Goal: Task Accomplishment & Management: Use online tool/utility

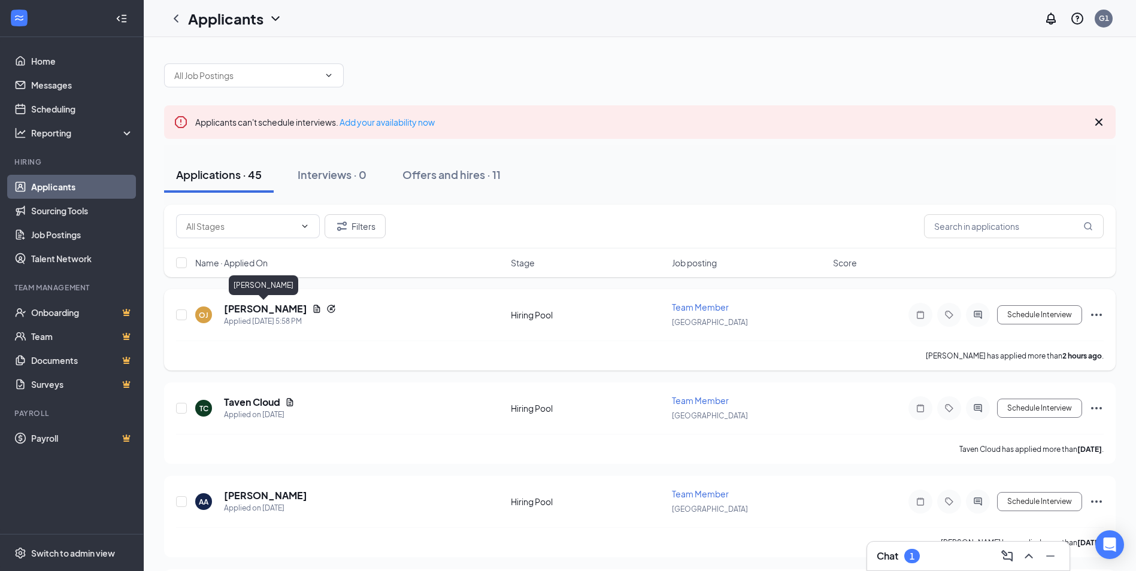
click at [262, 312] on h5 "[PERSON_NAME]" at bounding box center [265, 308] width 83 height 13
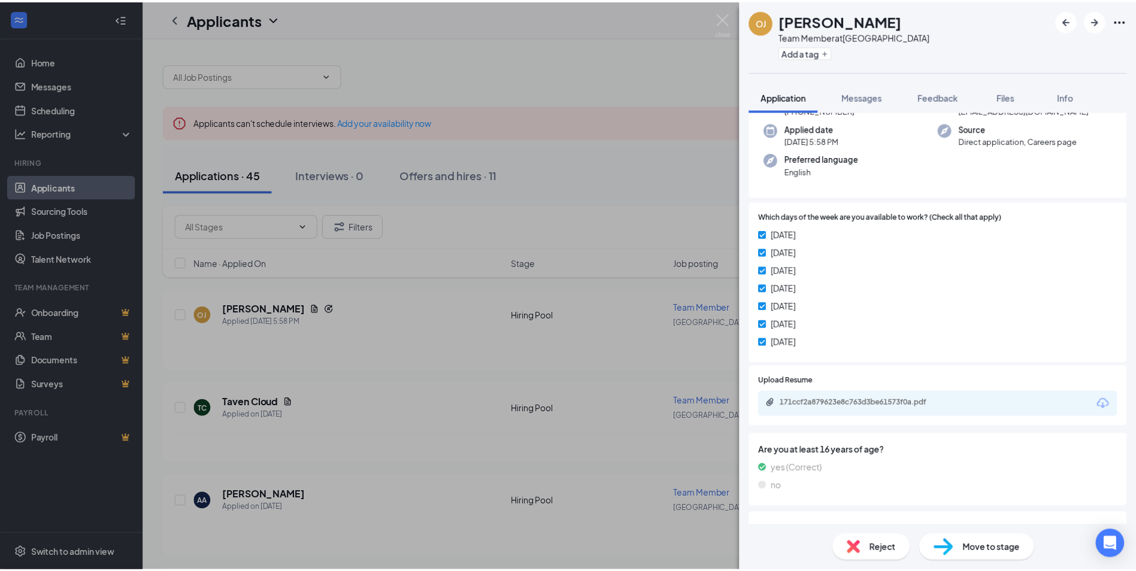
scroll to position [120, 0]
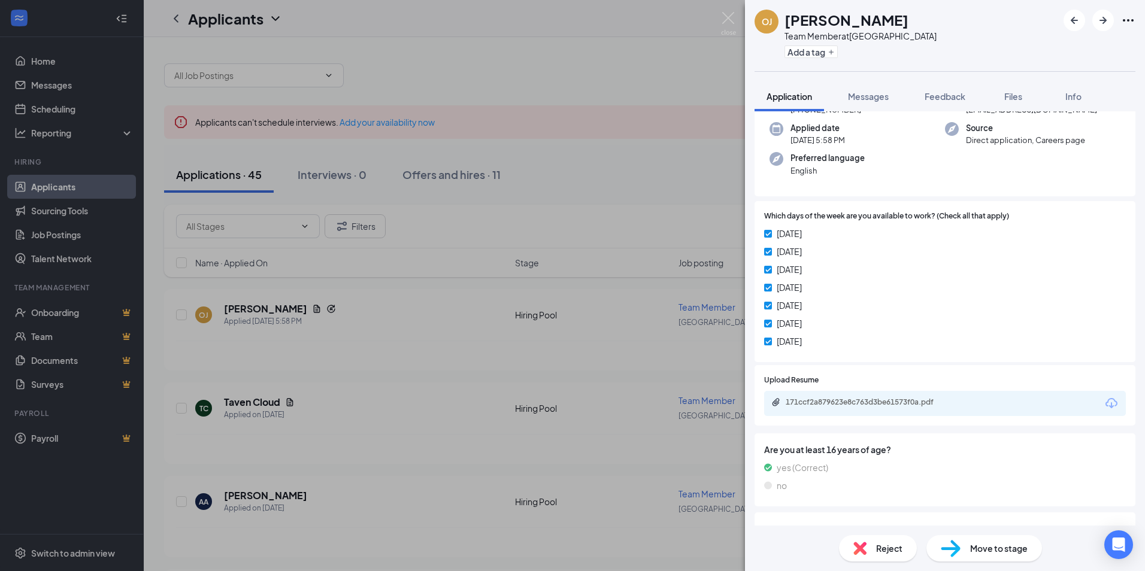
click at [795, 410] on div "171ccf2a879623e8c763d3be61573f0a.pdf" at bounding box center [945, 403] width 362 height 25
click at [797, 402] on div "171ccf2a879623e8c763d3be61573f0a.pdf" at bounding box center [870, 403] width 168 height 10
drag, startPoint x: 623, startPoint y: 112, endPoint x: 610, endPoint y: 107, distance: 14.0
click at [622, 110] on div "OJ Oceana Janson Team Member at Galleria Mall Add a tag Application Messages Fe…" at bounding box center [572, 285] width 1145 height 571
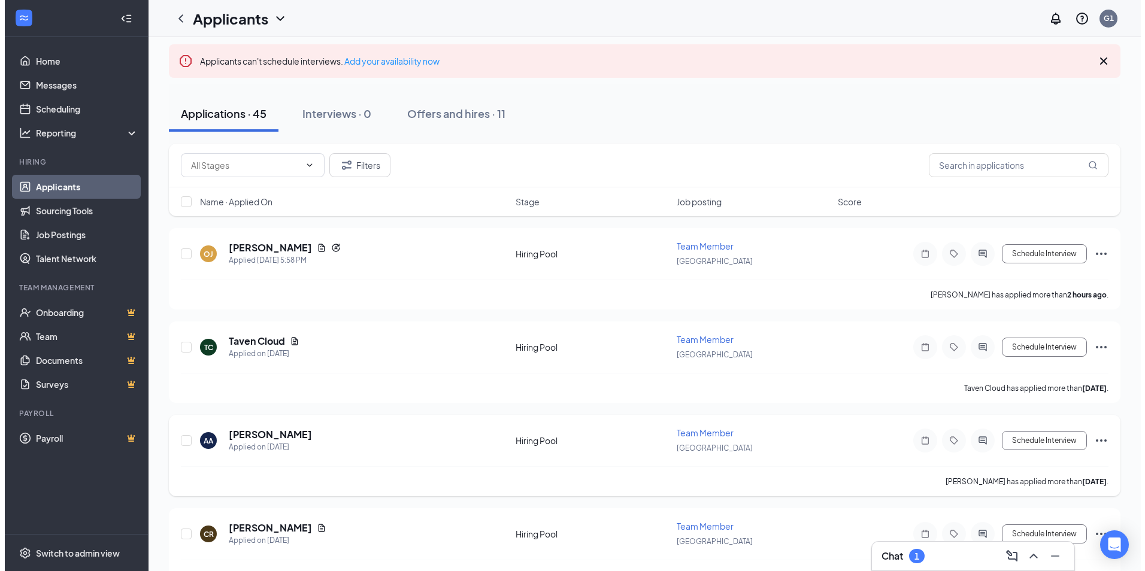
scroll to position [180, 0]
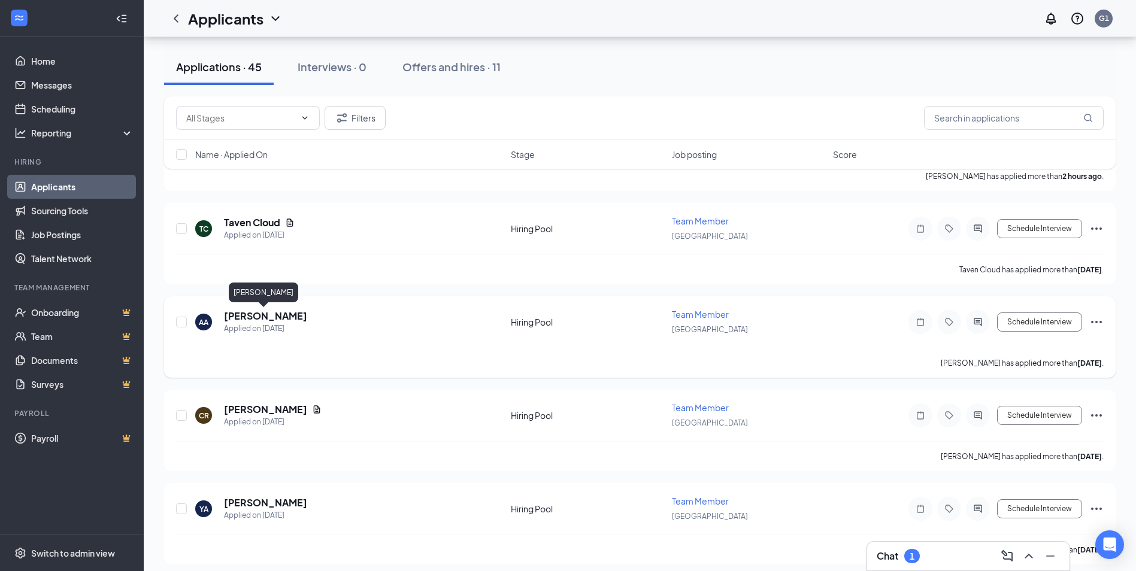
click at [255, 320] on h5 "[PERSON_NAME]" at bounding box center [265, 316] width 83 height 13
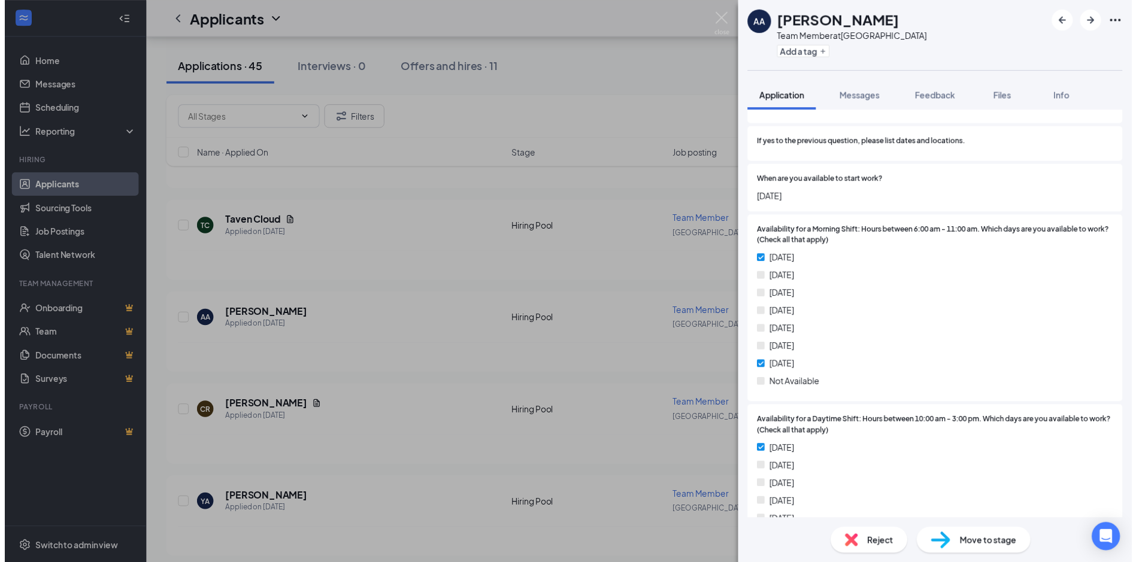
scroll to position [931, 0]
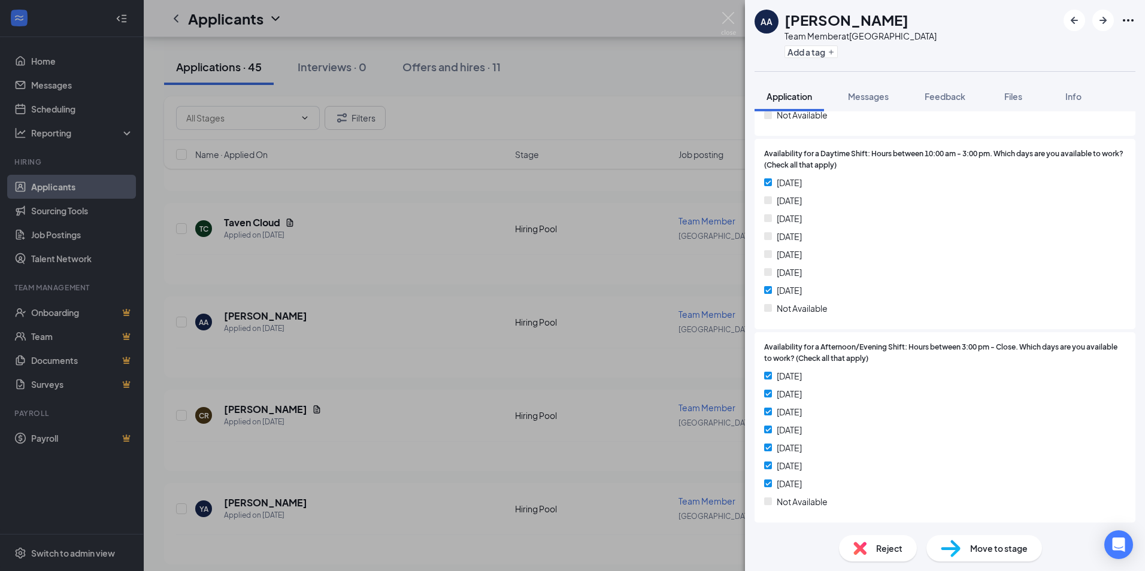
click at [650, 302] on div "AA Aniyah Aldaco Team Member at Galleria Mall Add a tag Application Messages Fe…" at bounding box center [572, 285] width 1145 height 571
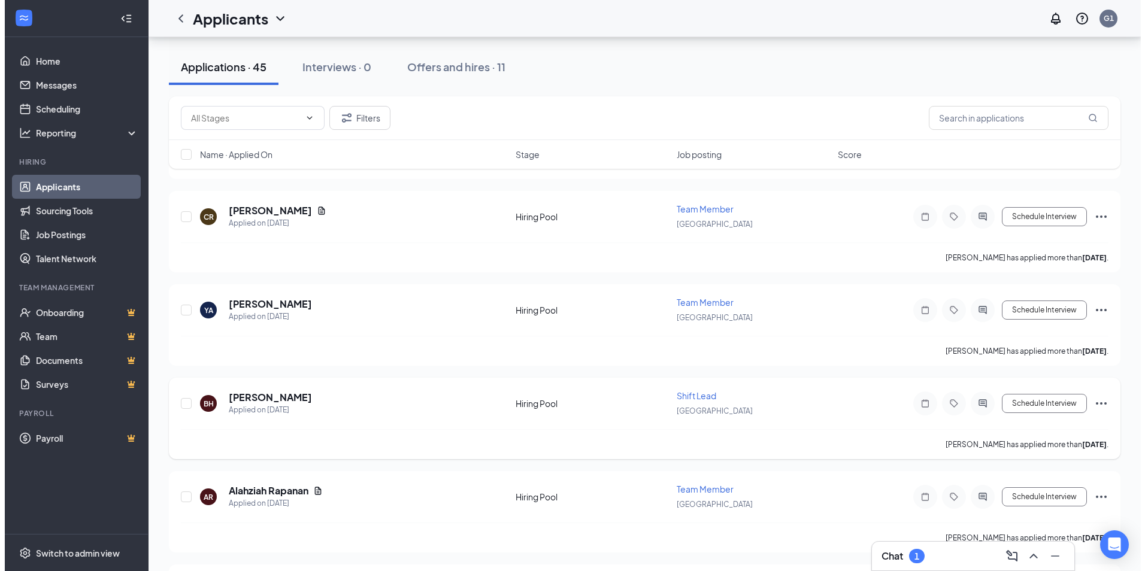
scroll to position [539, 0]
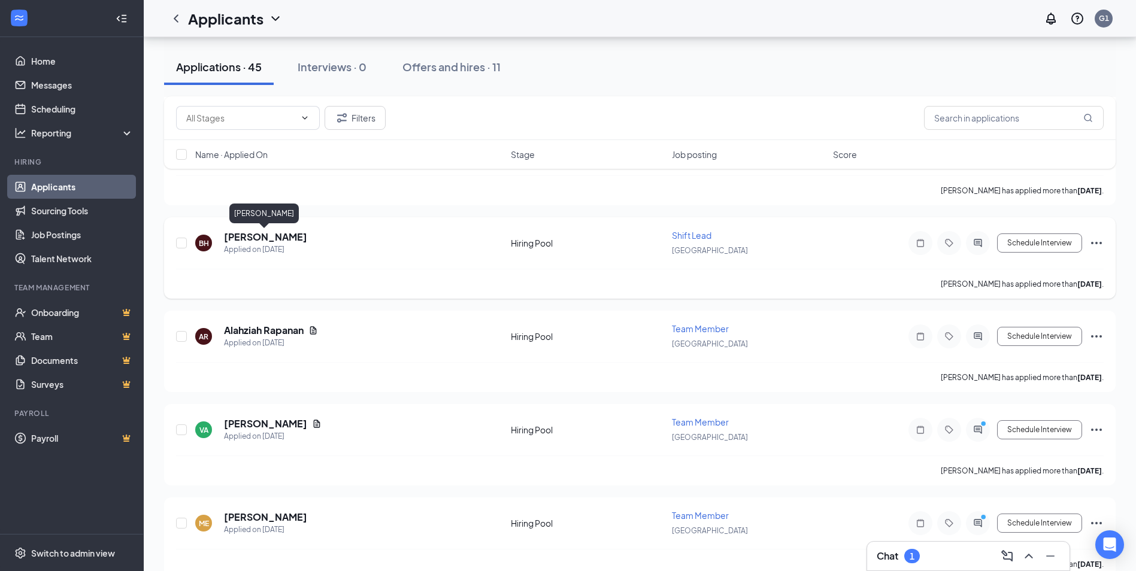
click at [268, 240] on h5 "[PERSON_NAME]" at bounding box center [265, 237] width 83 height 13
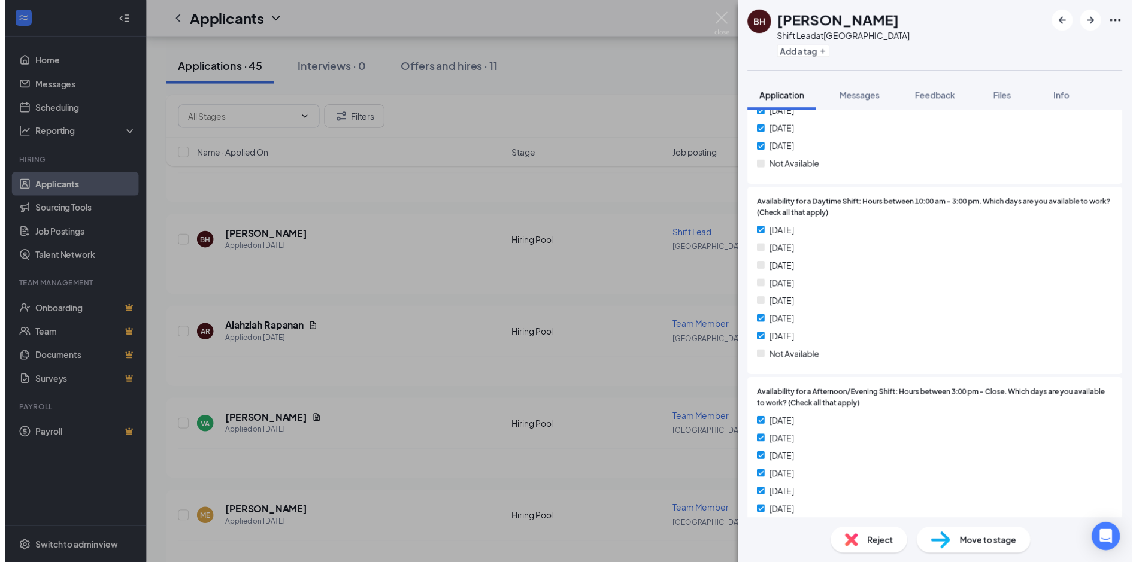
scroll to position [931, 0]
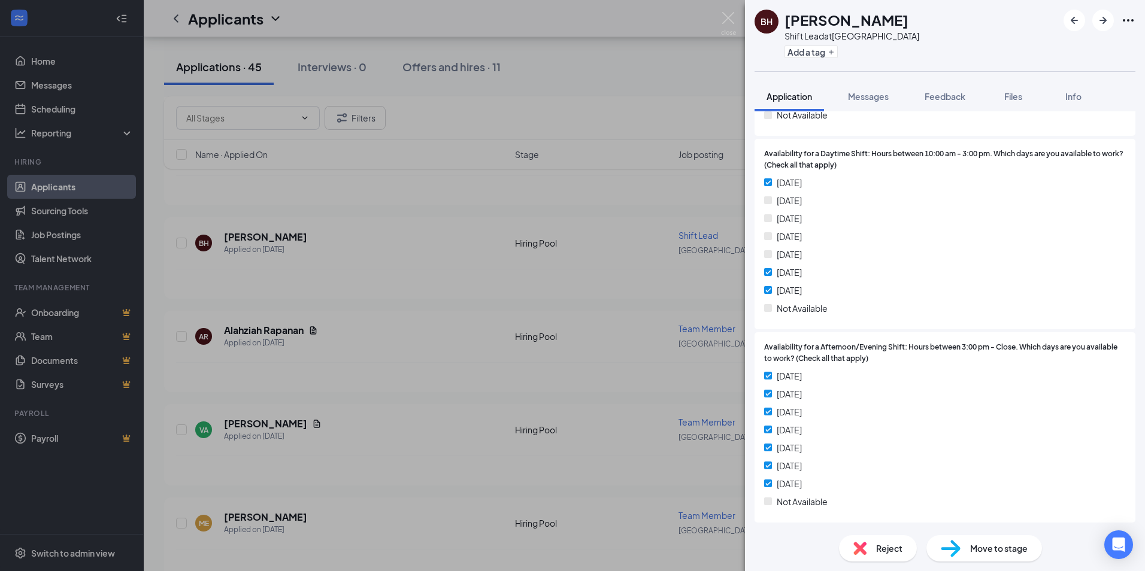
click at [183, 401] on div "BH [PERSON_NAME] Shift Lead at [GEOGRAPHIC_DATA] Add a tag Application Messages…" at bounding box center [572, 285] width 1145 height 571
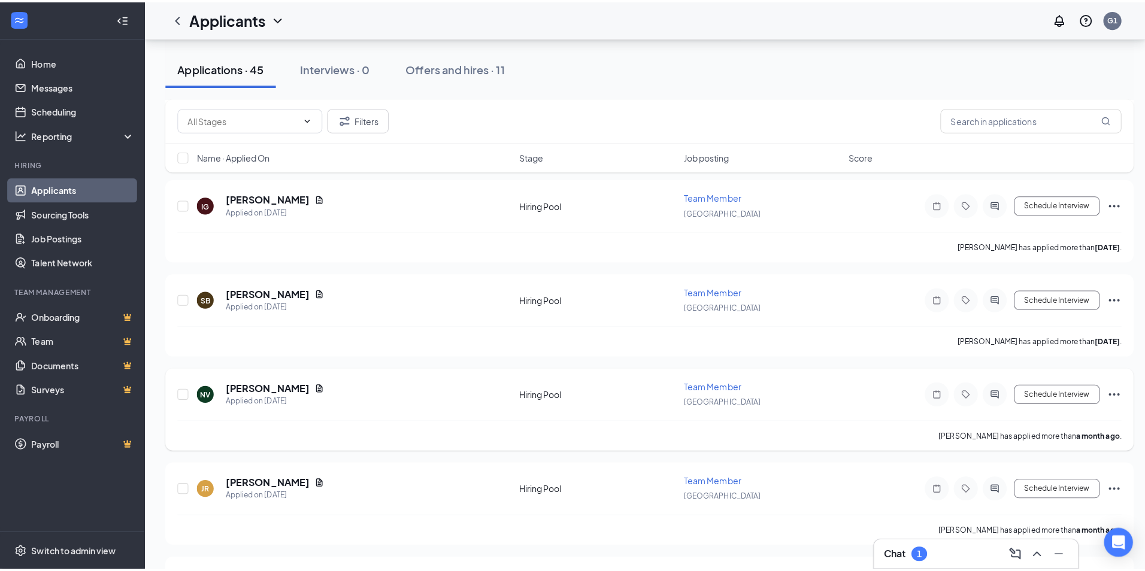
scroll to position [2396, 0]
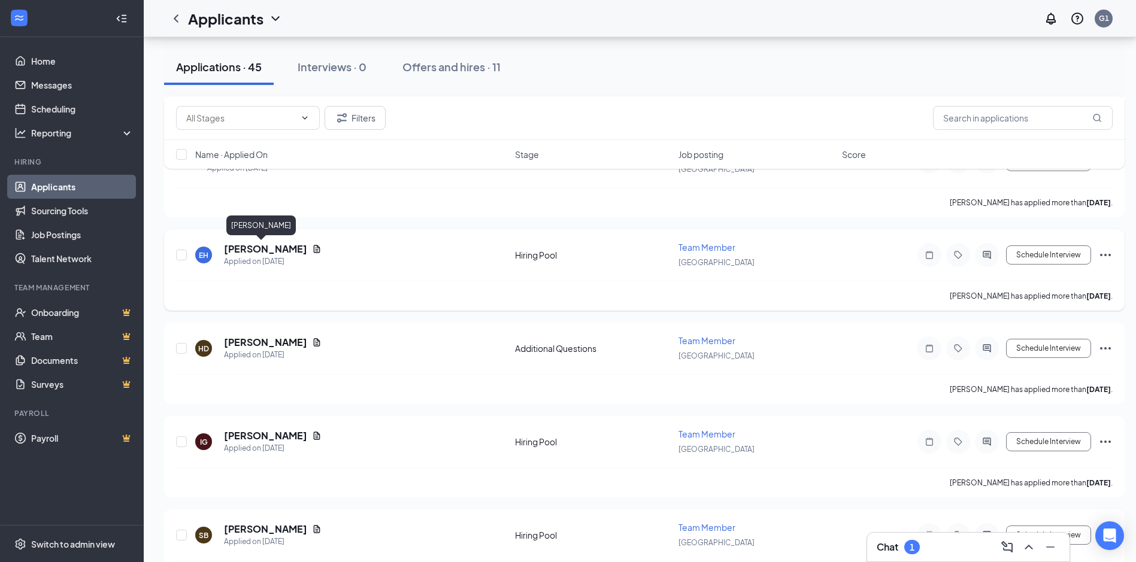
click at [249, 255] on h5 "[PERSON_NAME]" at bounding box center [265, 249] width 83 height 13
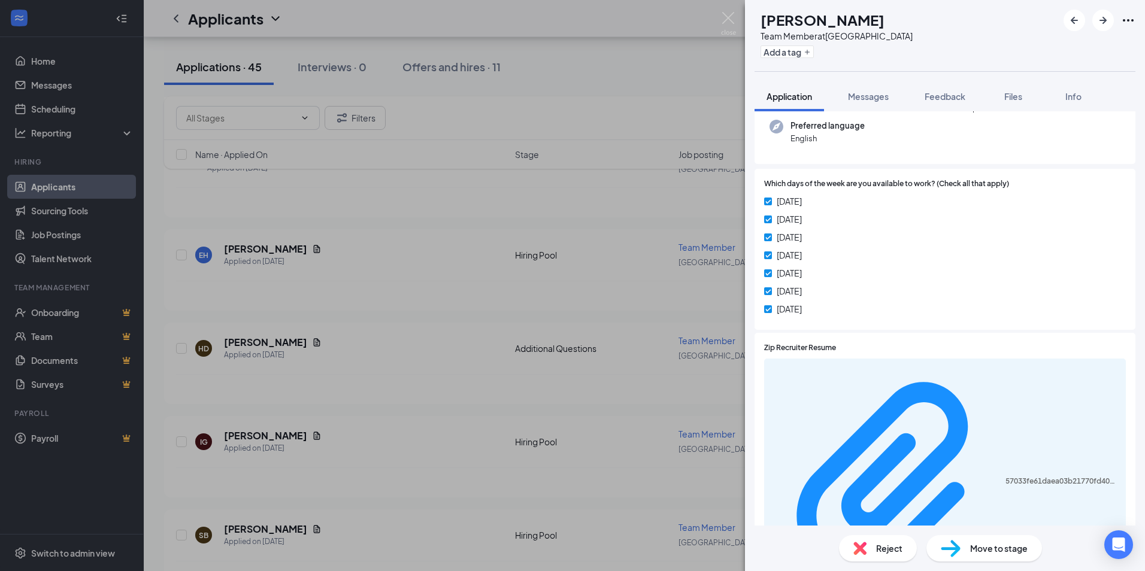
scroll to position [120, 0]
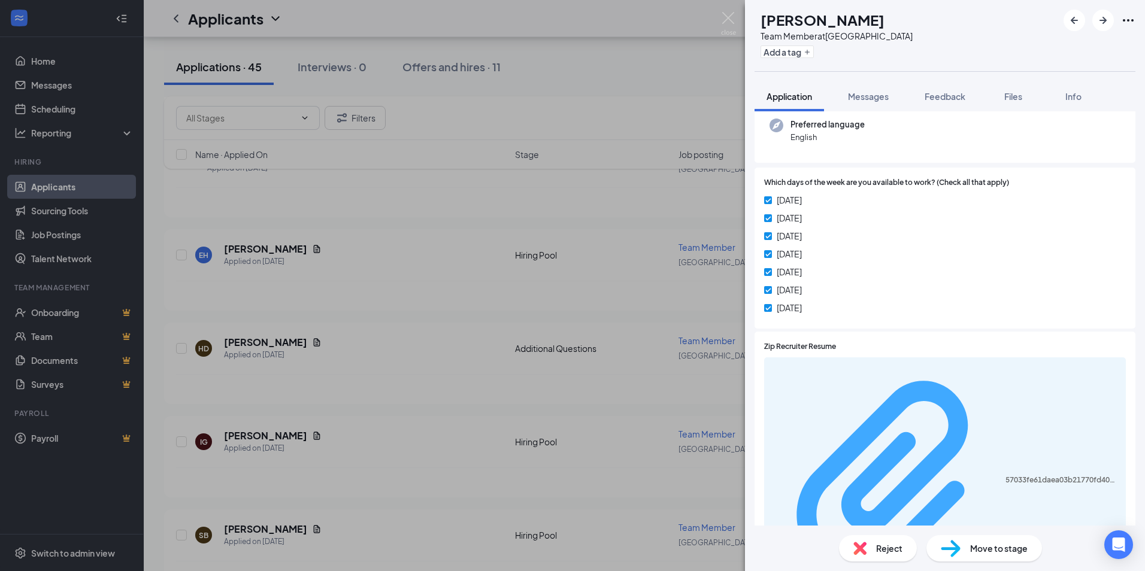
click at [1006, 476] on div "57033fe61daea03b21770fd4012bcb3e.pdf" at bounding box center [1062, 481] width 113 height 10
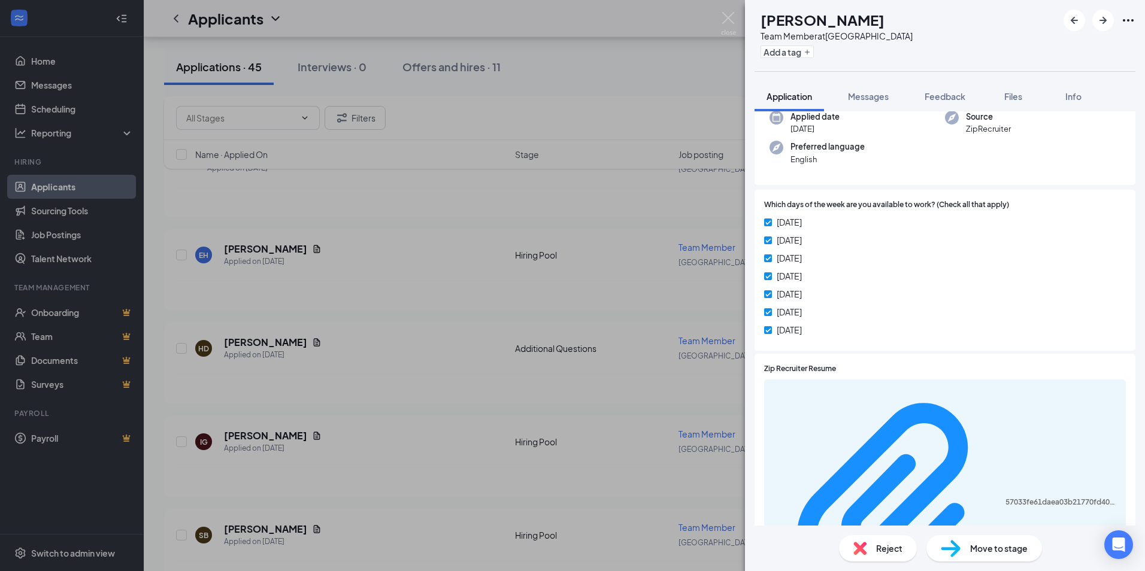
scroll to position [0, 0]
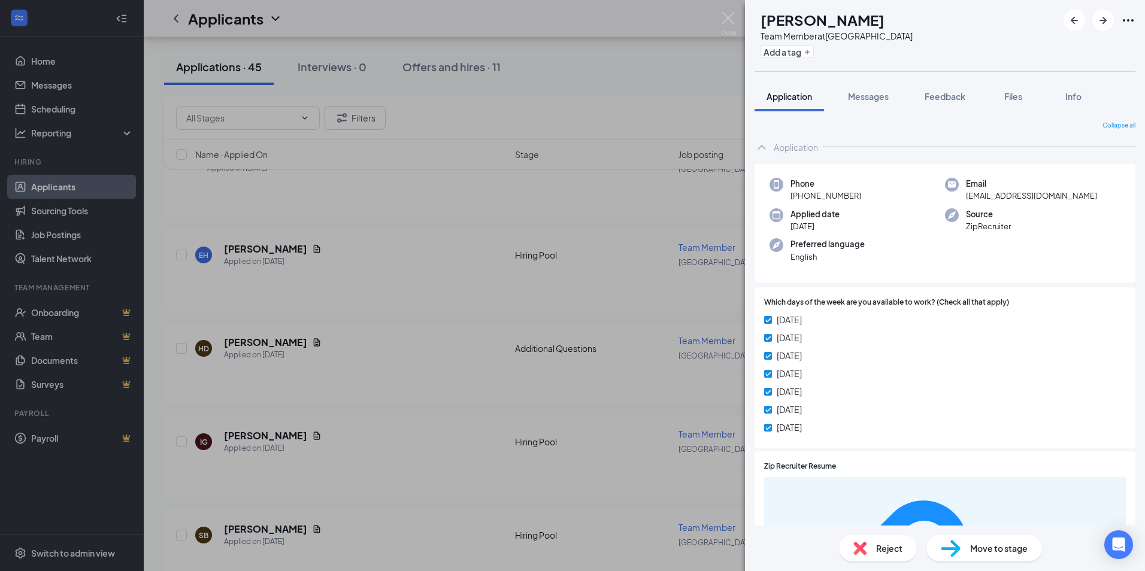
click at [360, 323] on div "EH [PERSON_NAME] Team Member at [GEOGRAPHIC_DATA] Add a tag Application Message…" at bounding box center [572, 285] width 1145 height 571
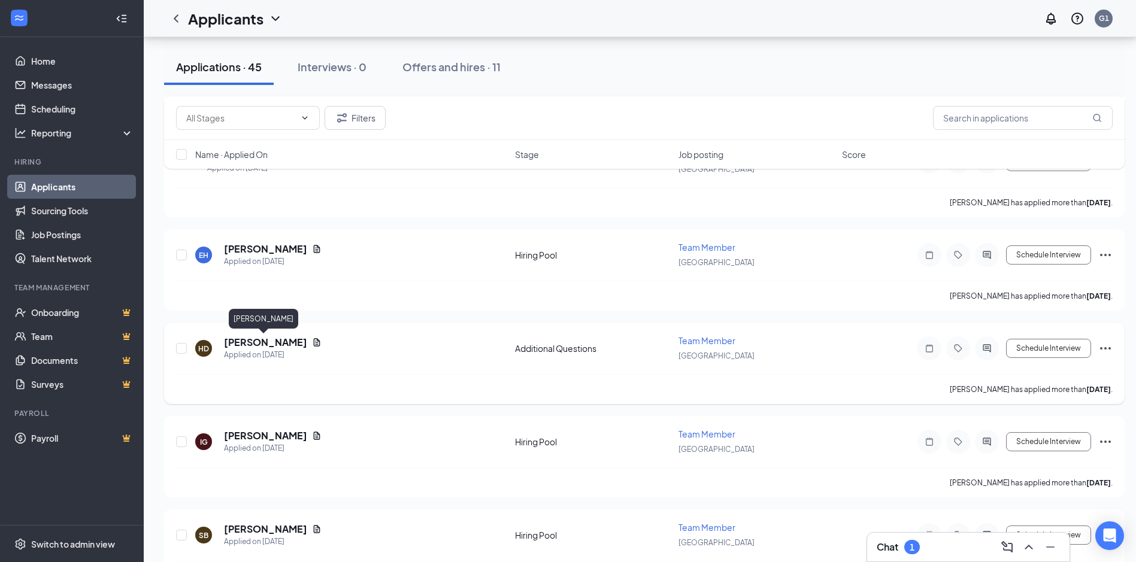
click at [247, 343] on h5 "[PERSON_NAME]" at bounding box center [265, 342] width 83 height 13
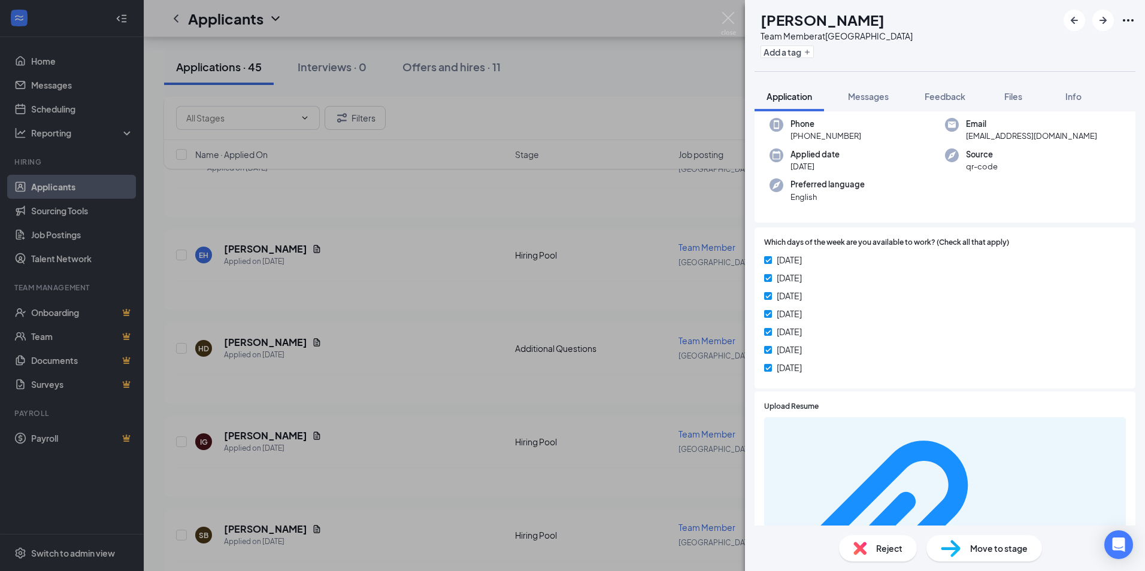
scroll to position [120, 0]
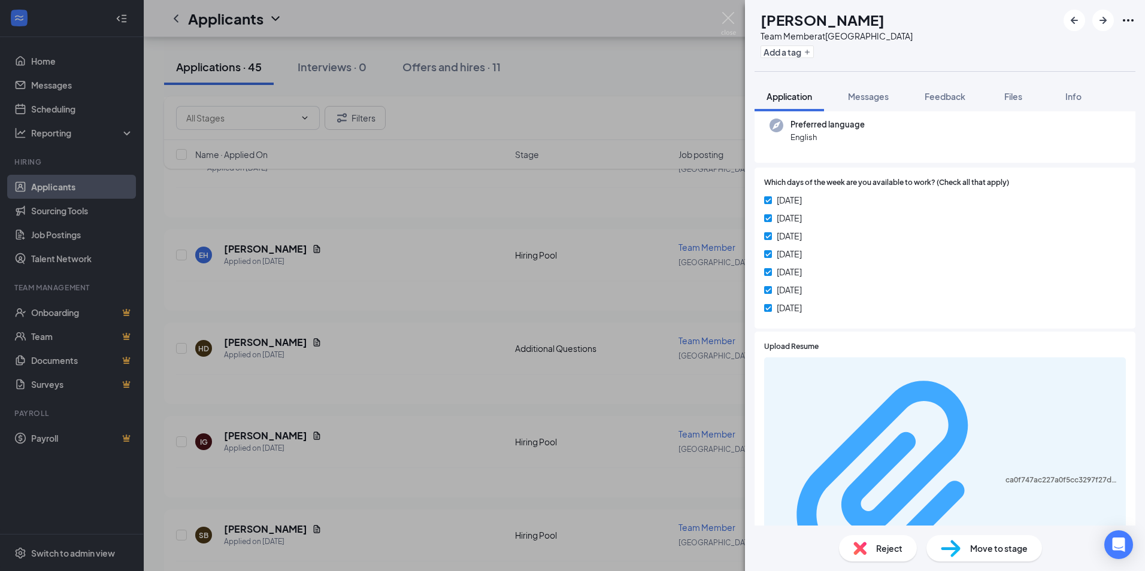
click at [1006, 476] on div "ca0f747ac227a0f5cc3297f27d4ad3af.pdf" at bounding box center [1062, 481] width 113 height 10
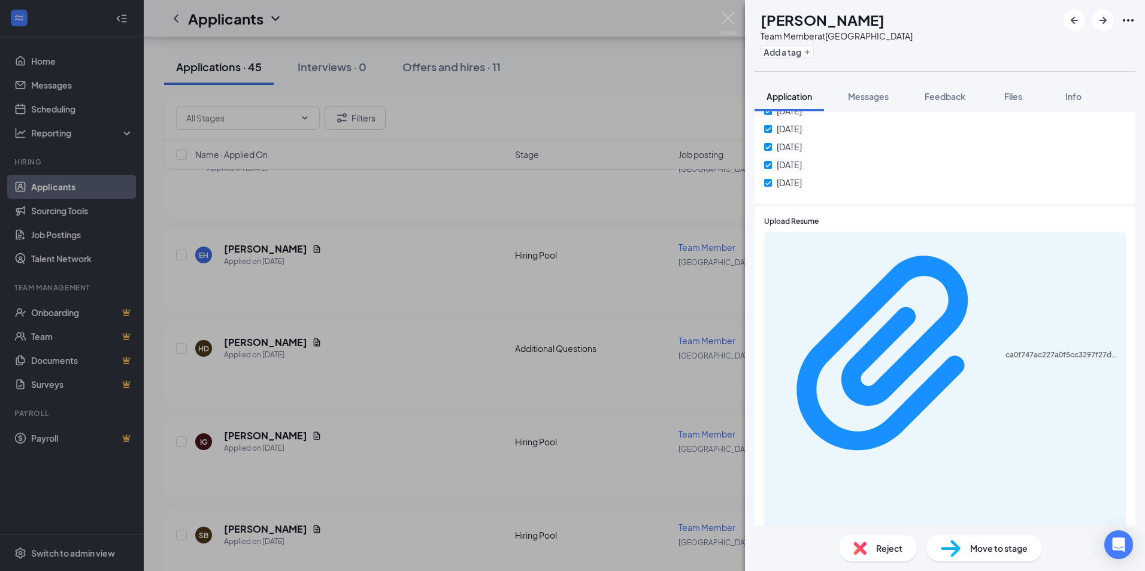
scroll to position [252, 0]
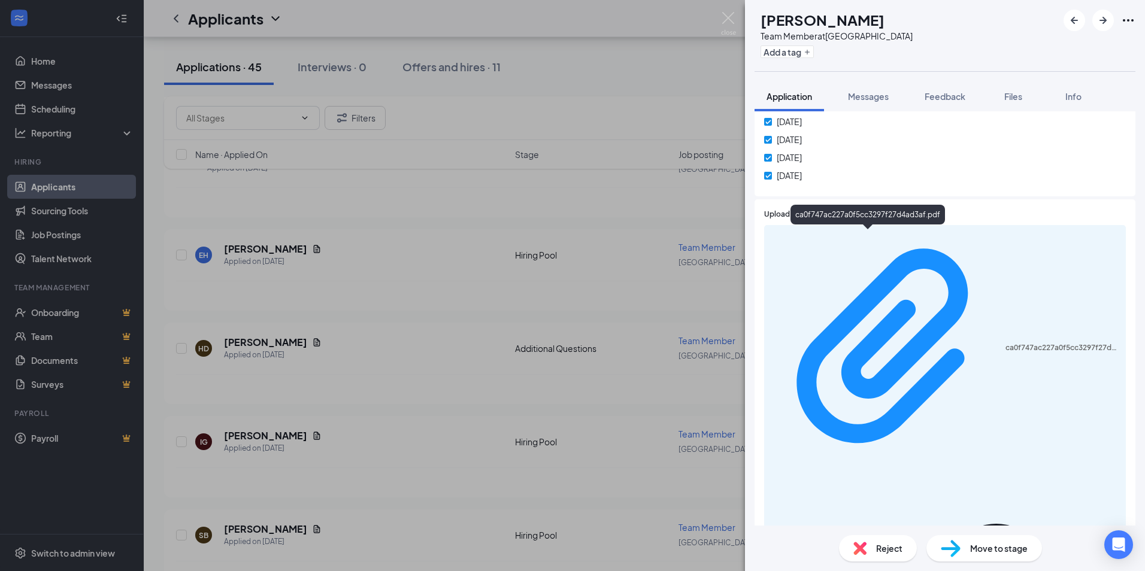
click at [813, 228] on div "ca0f747ac227a0f5cc3297f27d4ad3af.pdf" at bounding box center [868, 217] width 155 height 25
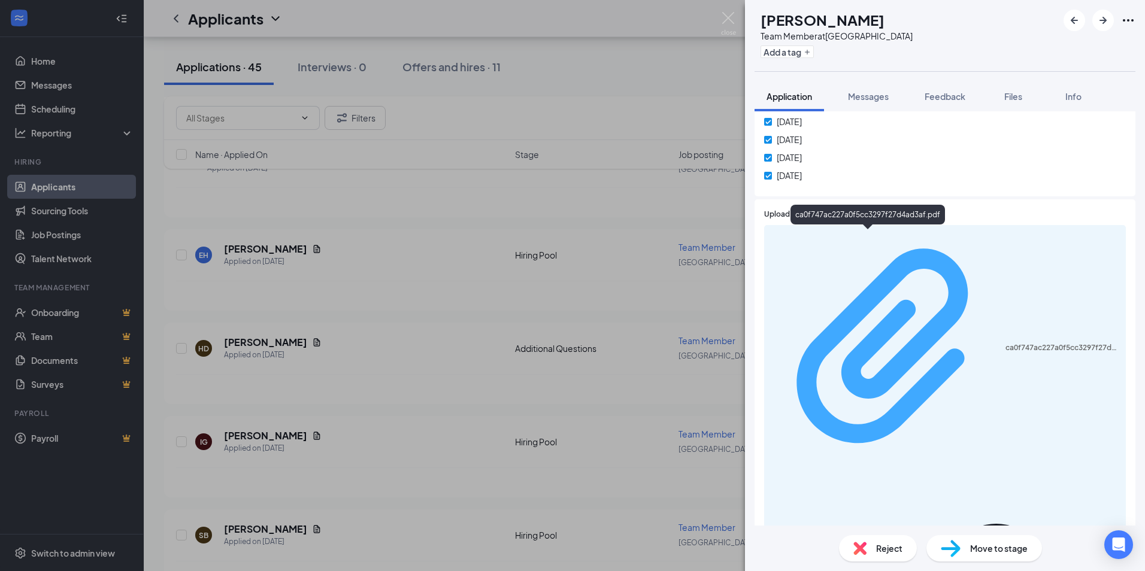
click at [1006, 343] on div "ca0f747ac227a0f5cc3297f27d4ad3af.pdf" at bounding box center [1062, 348] width 113 height 10
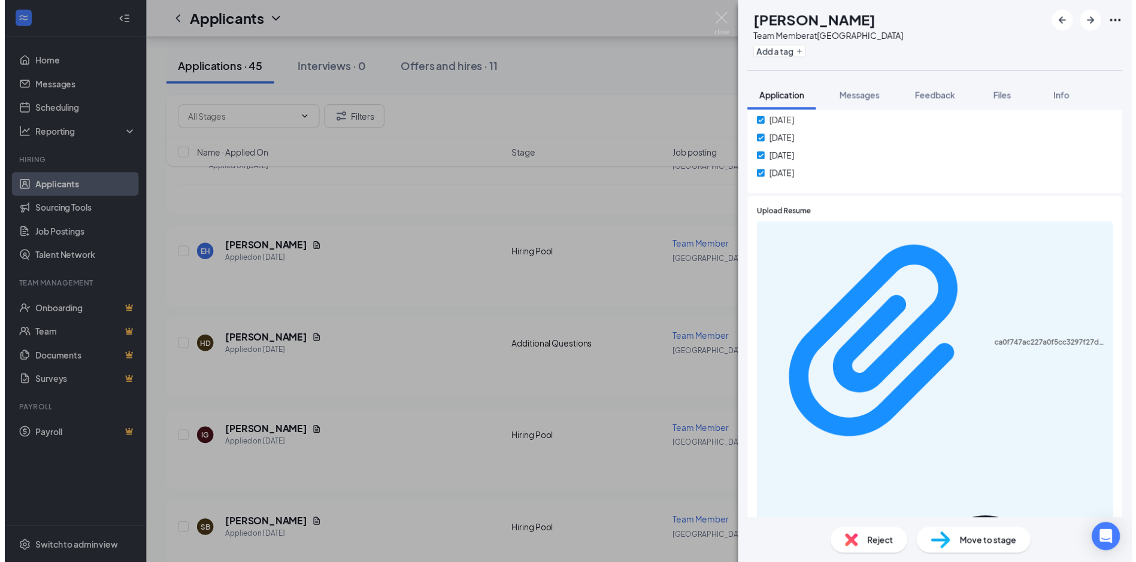
scroll to position [247, 0]
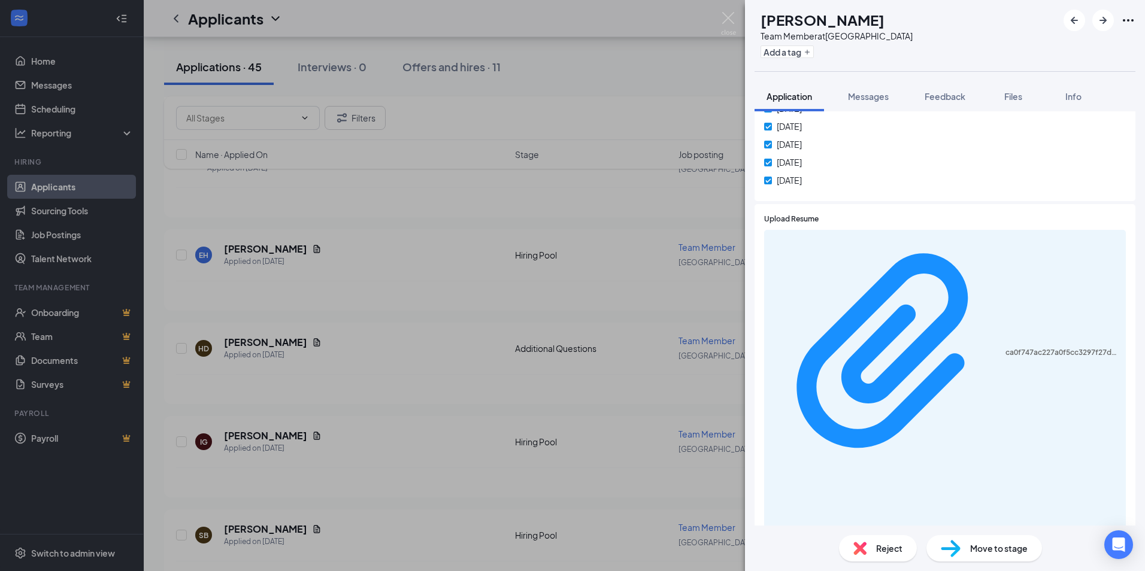
click at [474, 299] on div "HD [PERSON_NAME] Team Member at [GEOGRAPHIC_DATA] Add a tag Application Message…" at bounding box center [572, 285] width 1145 height 571
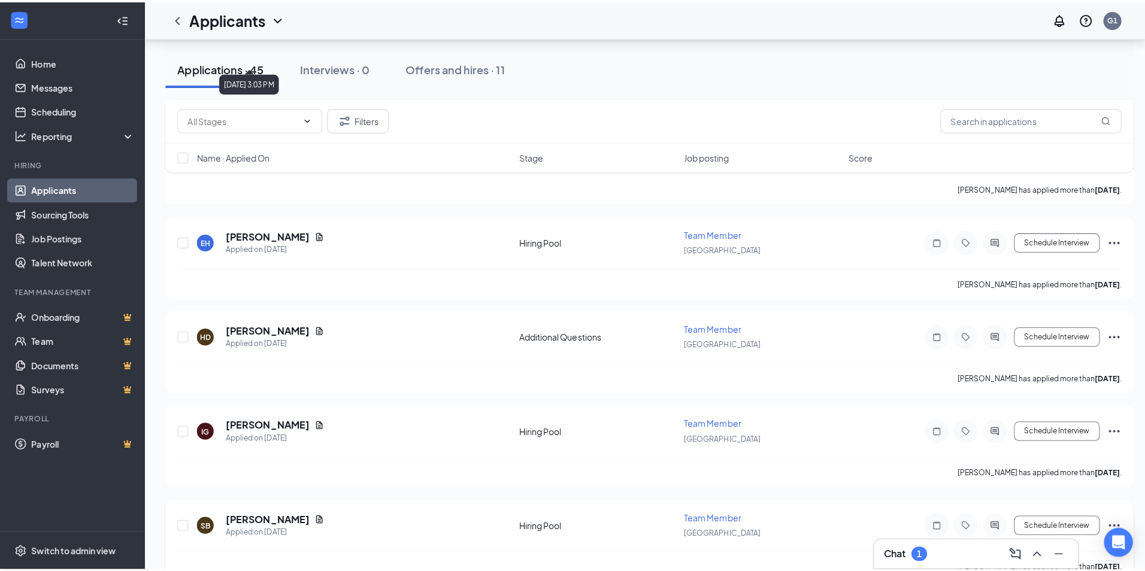
scroll to position [2575, 0]
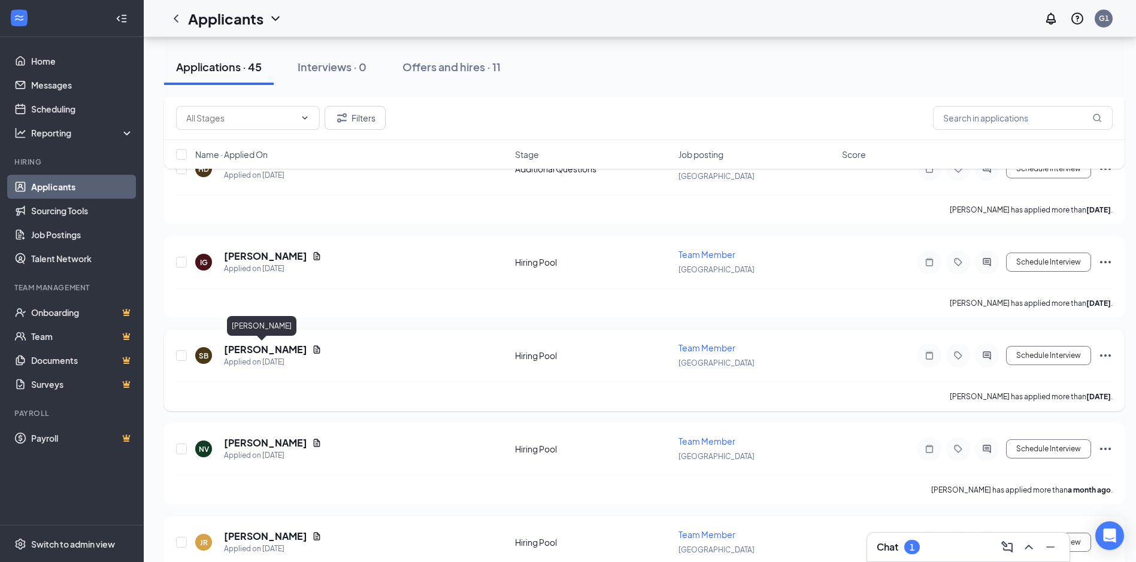
click at [244, 347] on h5 "[PERSON_NAME]" at bounding box center [265, 349] width 83 height 13
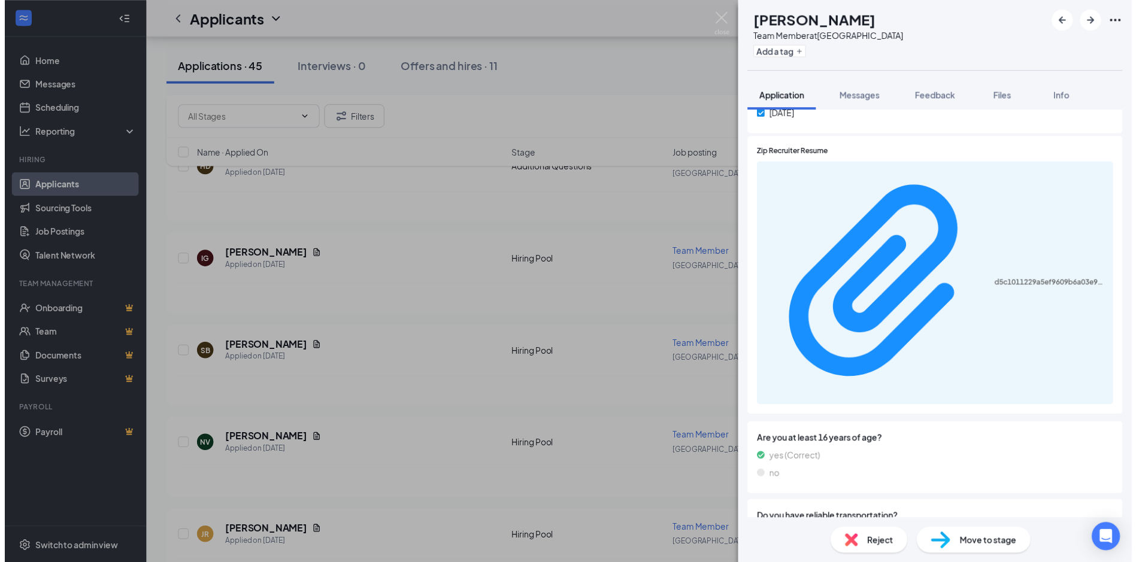
scroll to position [158, 0]
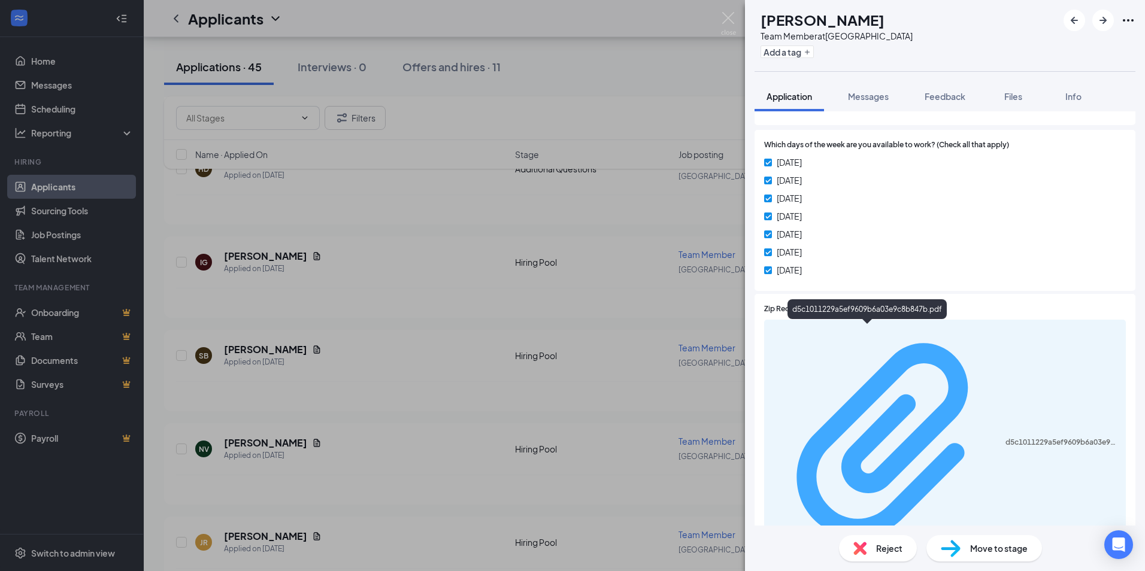
click at [805, 337] on div "d5c1011229a5ef9609b6a03e9c8b847b.pdf" at bounding box center [944, 443] width 347 height 236
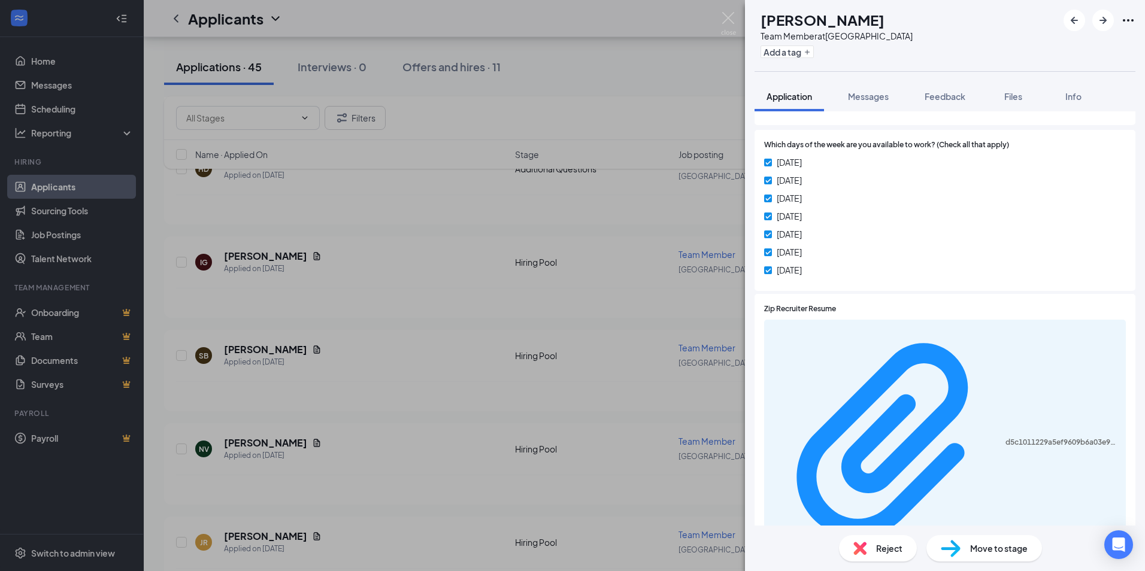
click at [650, 69] on div "SB [PERSON_NAME] Team Member at [GEOGRAPHIC_DATA] Add a tag Application Message…" at bounding box center [572, 285] width 1145 height 571
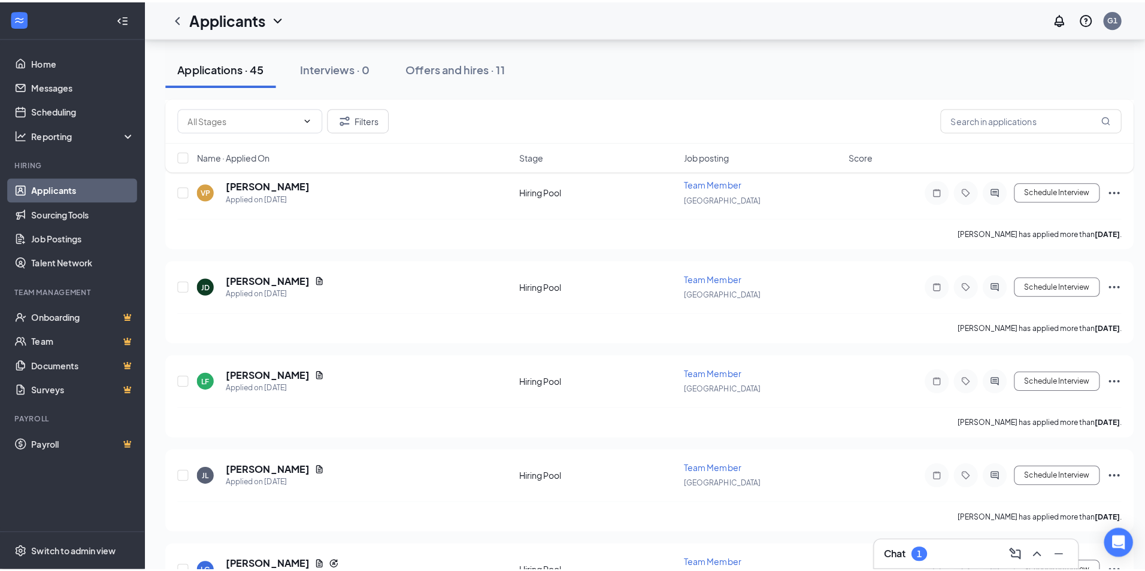
scroll to position [1437, 0]
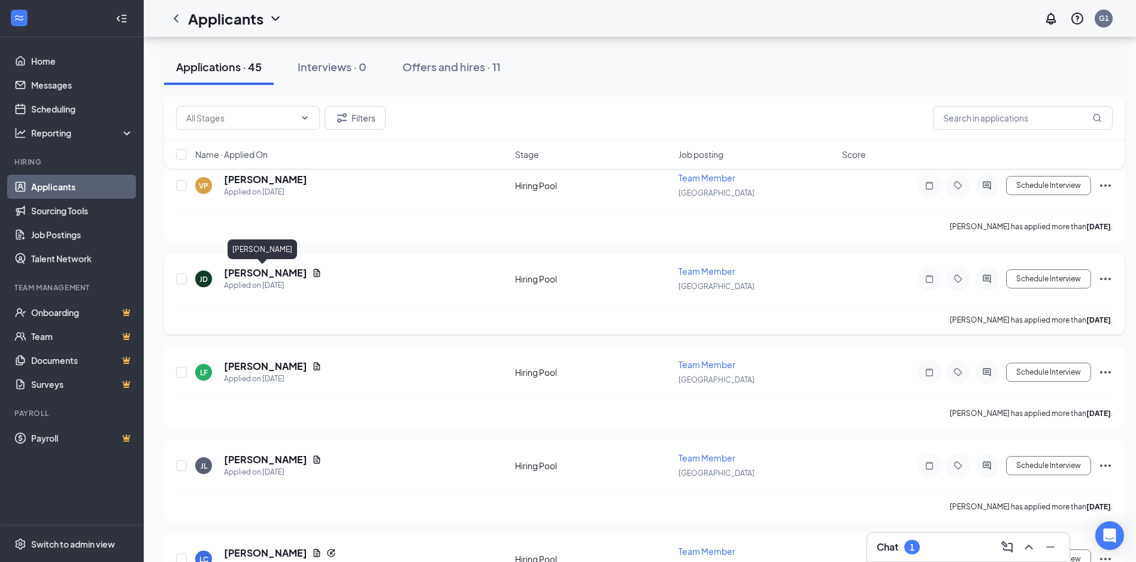
click at [258, 271] on h5 "[PERSON_NAME]" at bounding box center [265, 273] width 83 height 13
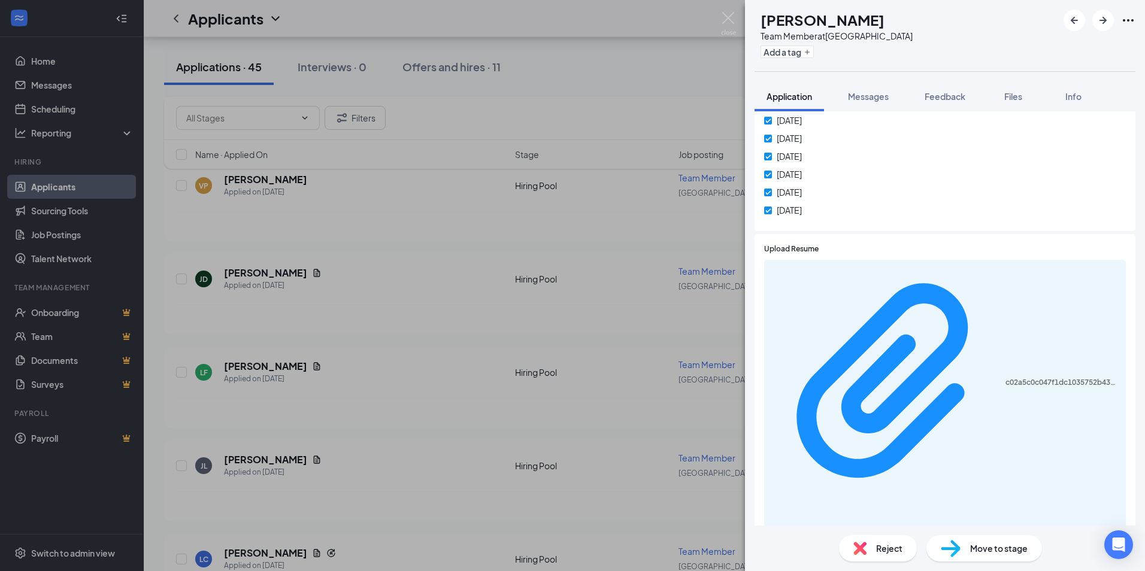
scroll to position [240, 0]
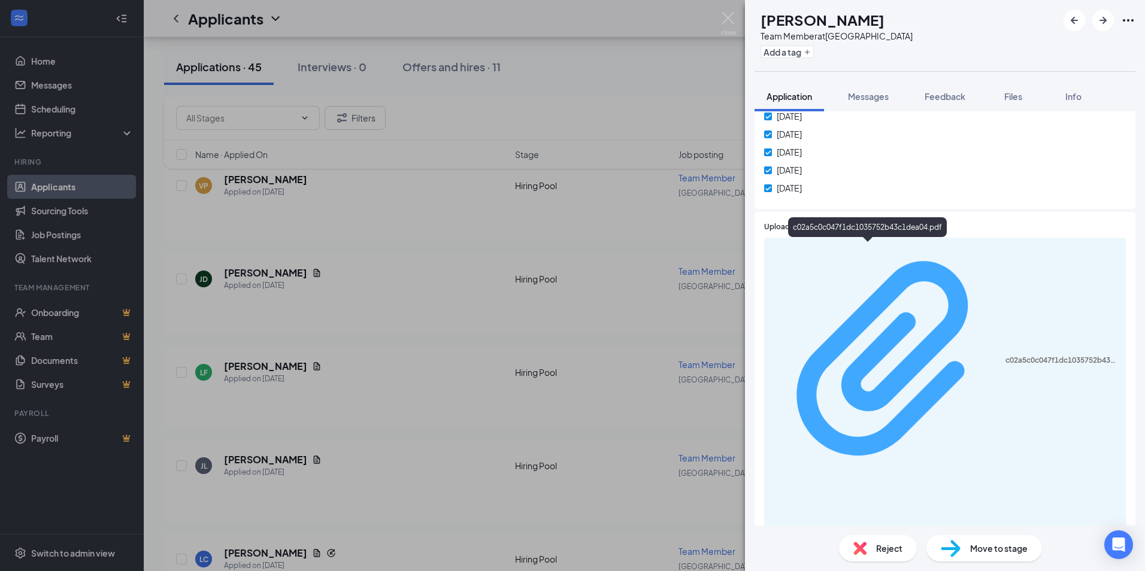
click at [1006, 356] on div "c02a5c0c047f1dc1035752b43c1dea04.pdf" at bounding box center [1062, 361] width 113 height 10
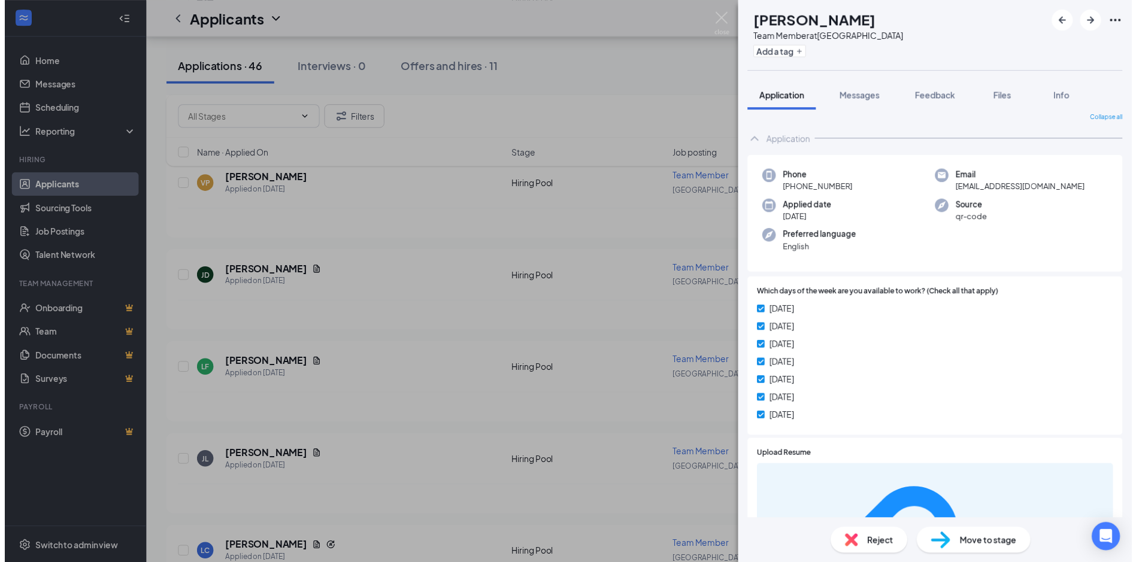
scroll to position [0, 0]
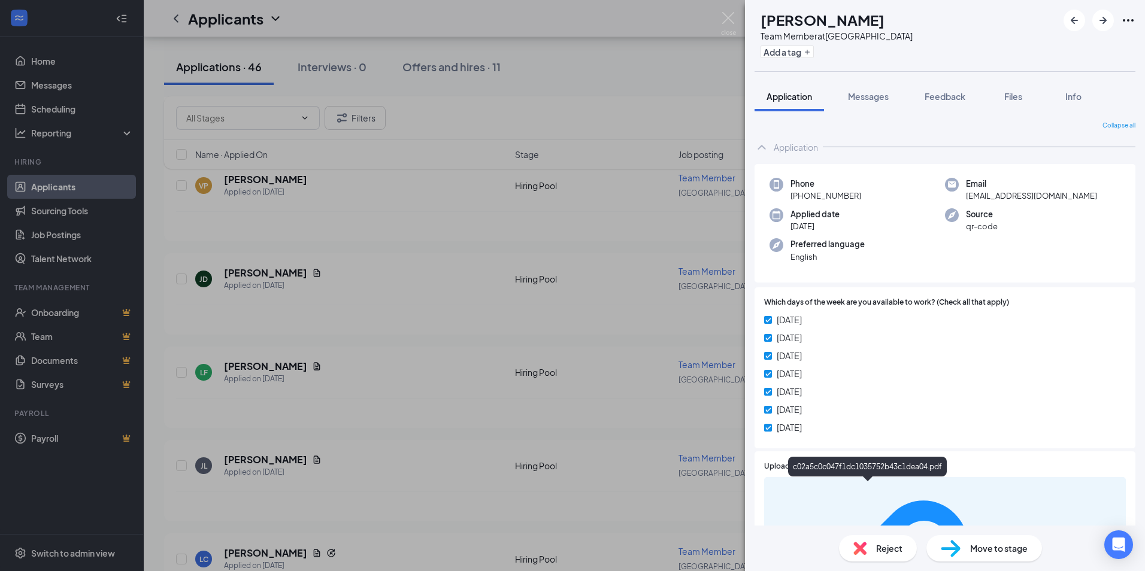
click at [840, 479] on div "c02a5c0c047f1dc1035752b43c1dea04.pdf" at bounding box center [867, 469] width 159 height 25
click at [367, 219] on div "[PERSON_NAME] Team Member at [GEOGRAPHIC_DATA] Add a tag Application Messages F…" at bounding box center [572, 285] width 1145 height 571
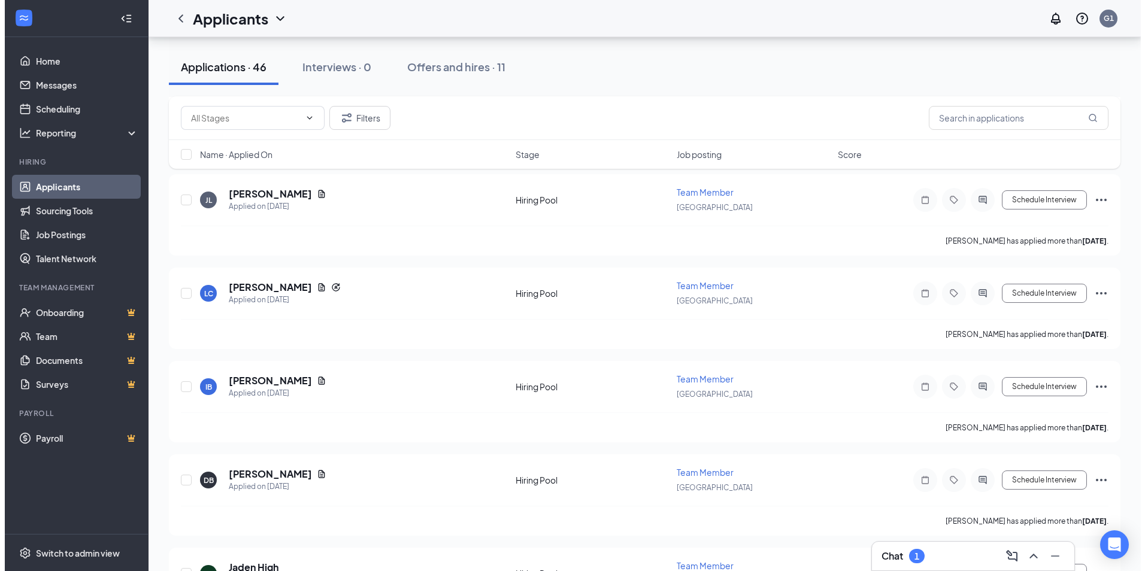
scroll to position [1857, 0]
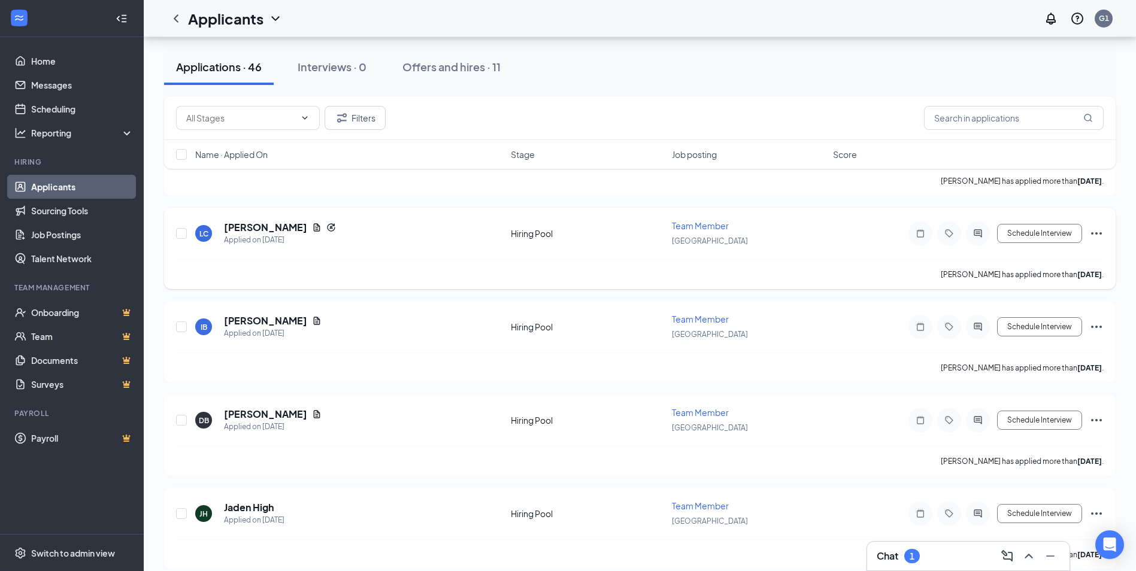
click at [256, 219] on div "[PERSON_NAME] Applied on [DATE] Hiring Pool Team Member Galleria Mall Schedule …" at bounding box center [640, 248] width 952 height 81
click at [259, 225] on h5 "[PERSON_NAME]" at bounding box center [265, 227] width 83 height 13
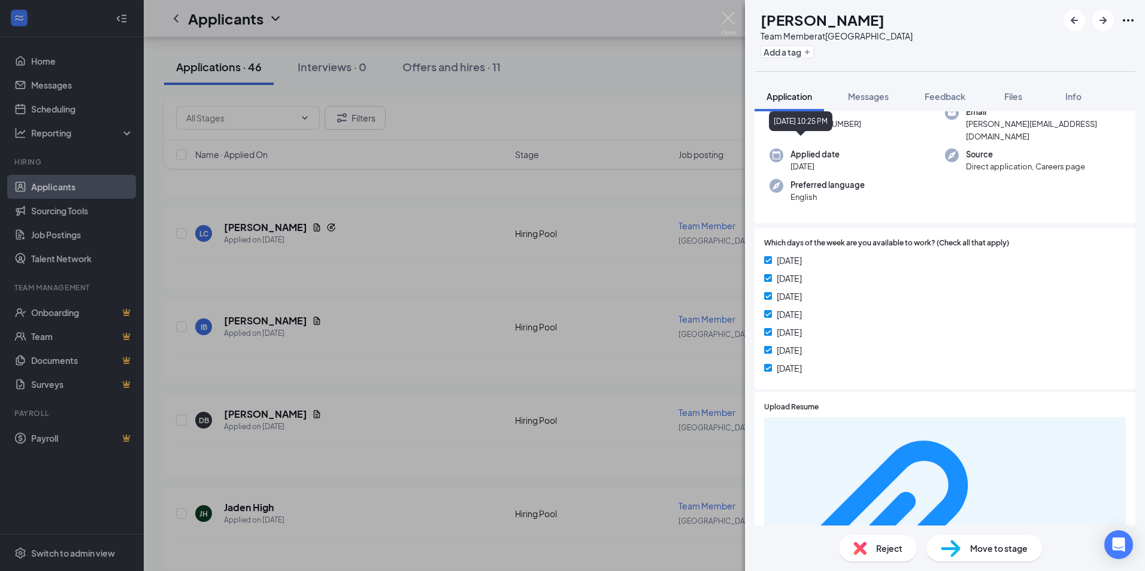
scroll to position [180, 0]
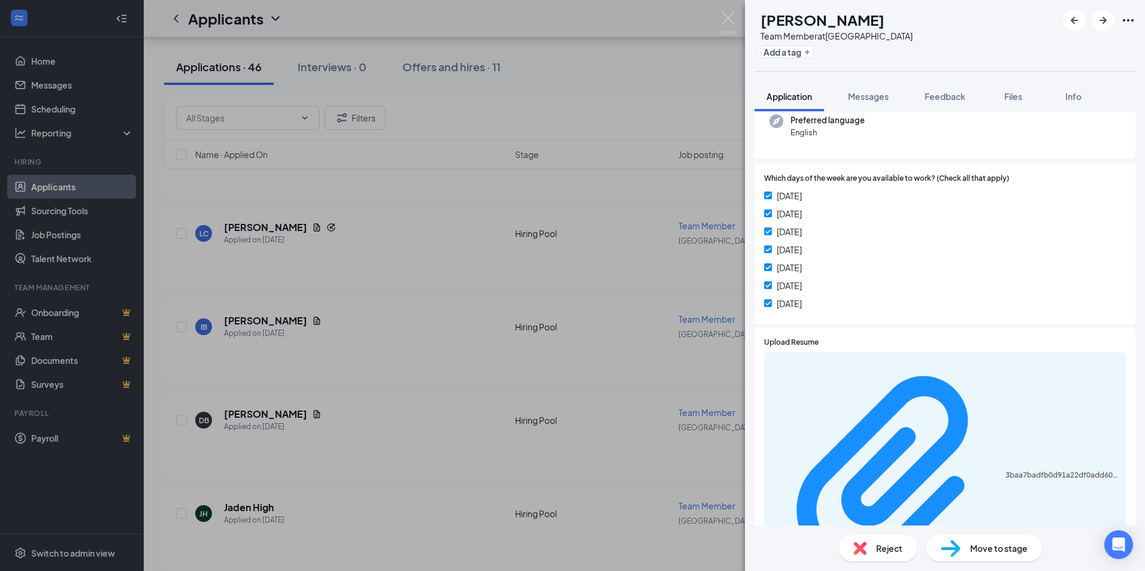
click at [818, 353] on div "3baa7badfb0d91a22df0add60d4b72c3.pdf" at bounding box center [945, 476] width 362 height 247
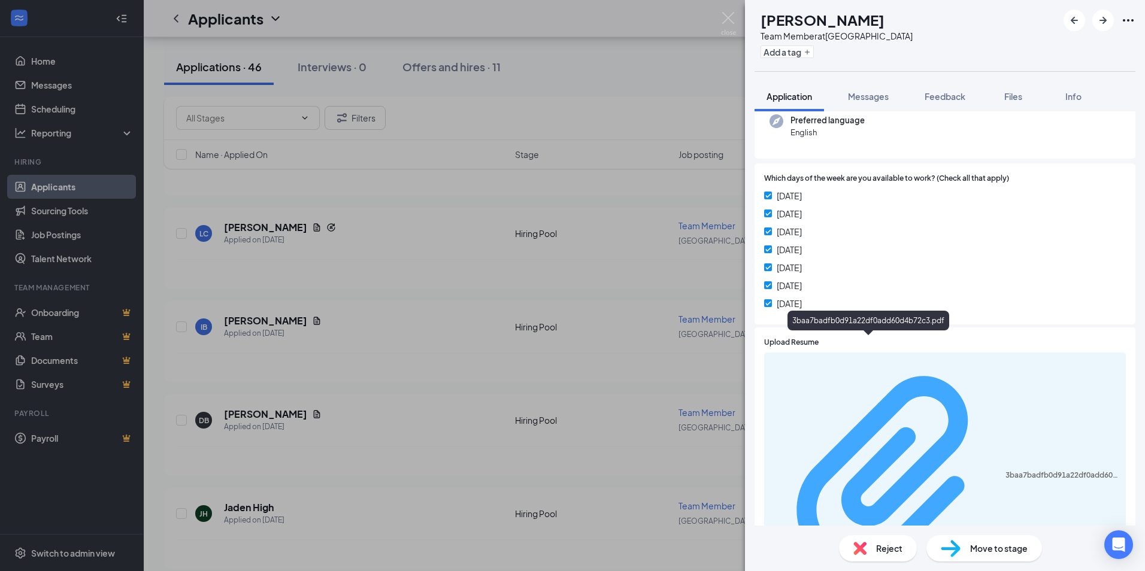
click at [1006, 471] on div "3baa7badfb0d91a22df0add60d4b72c3.pdf" at bounding box center [1062, 476] width 113 height 10
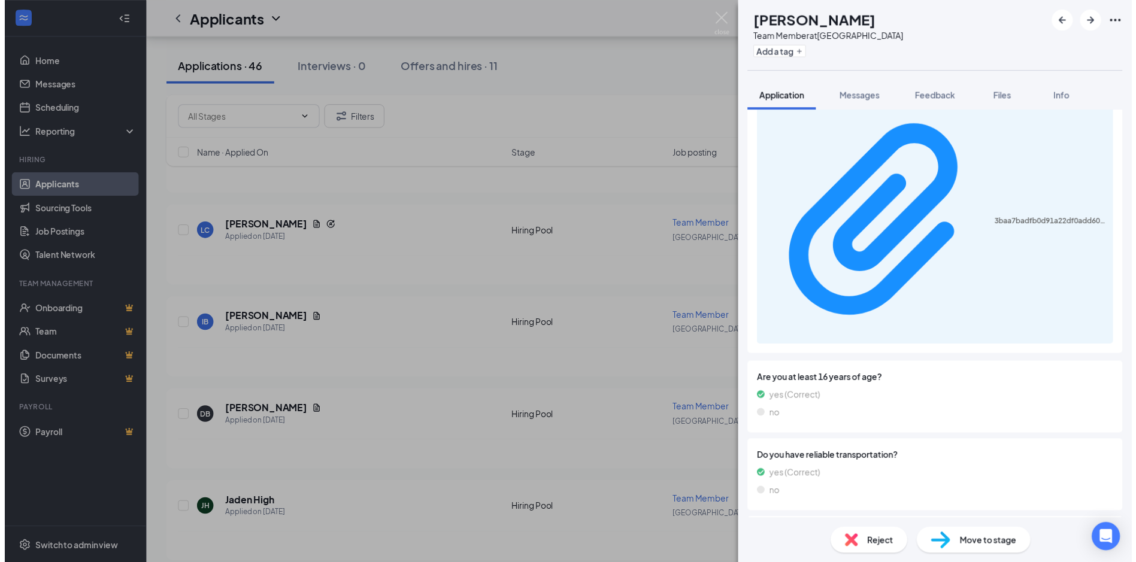
scroll to position [131, 0]
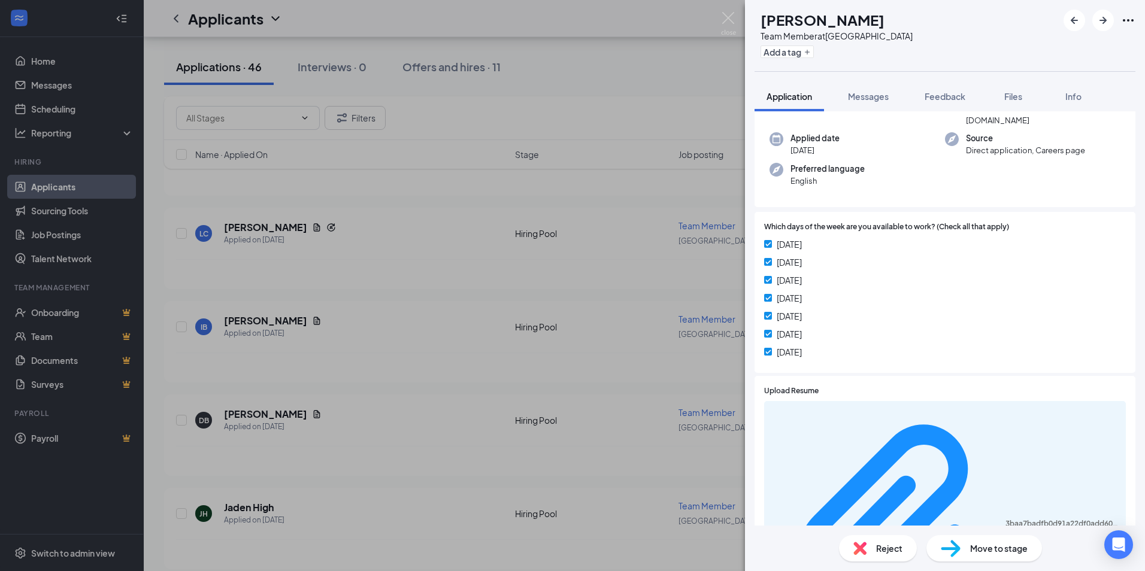
click at [422, 292] on div "[PERSON_NAME] Team Member at [GEOGRAPHIC_DATA] Add a tag Application Messages F…" at bounding box center [572, 285] width 1145 height 571
